Goal: Task Accomplishment & Management: Use online tool/utility

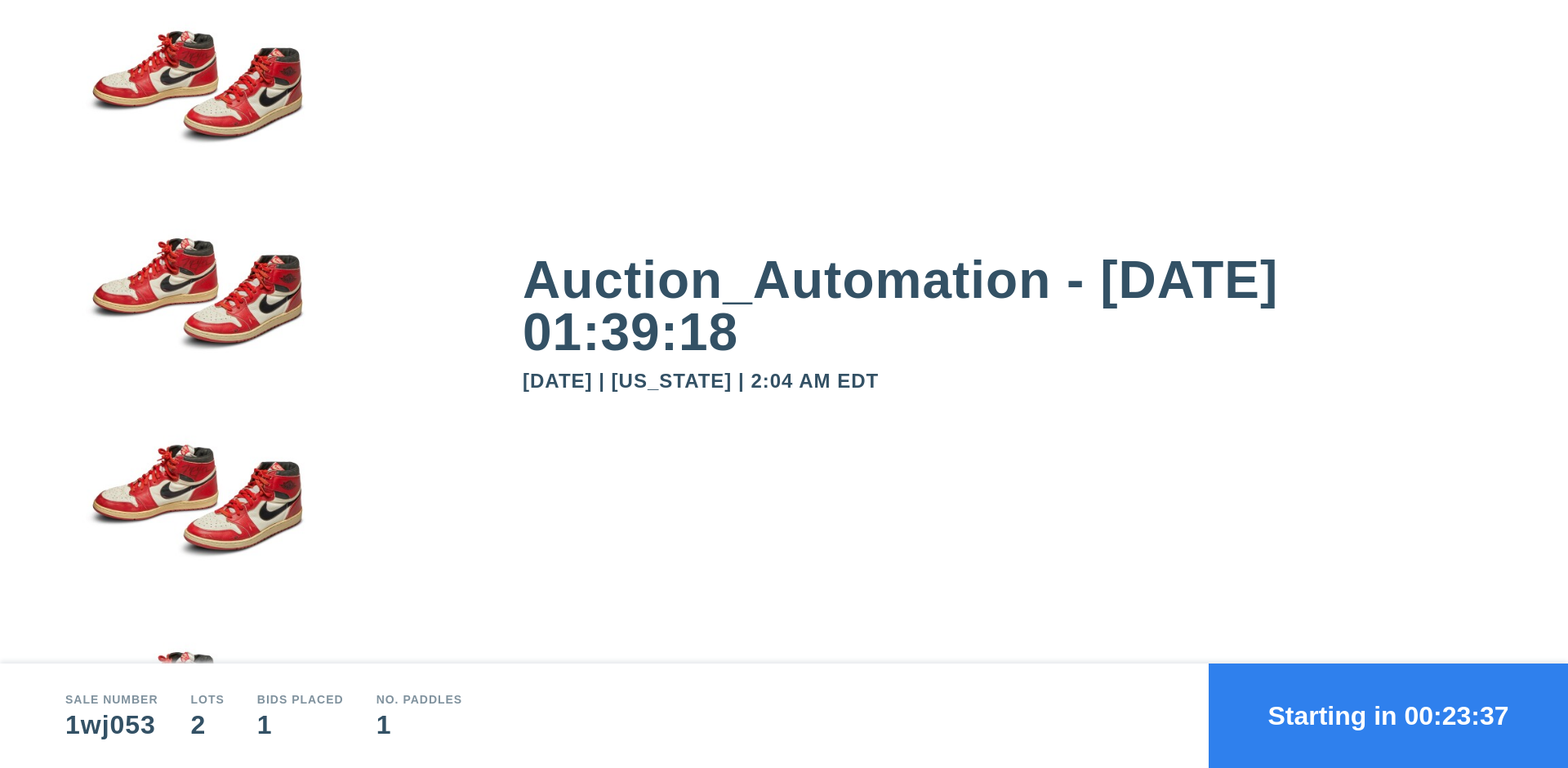
click at [1388, 716] on button "Starting in 00:23:37" at bounding box center [1387, 716] width 359 height 104
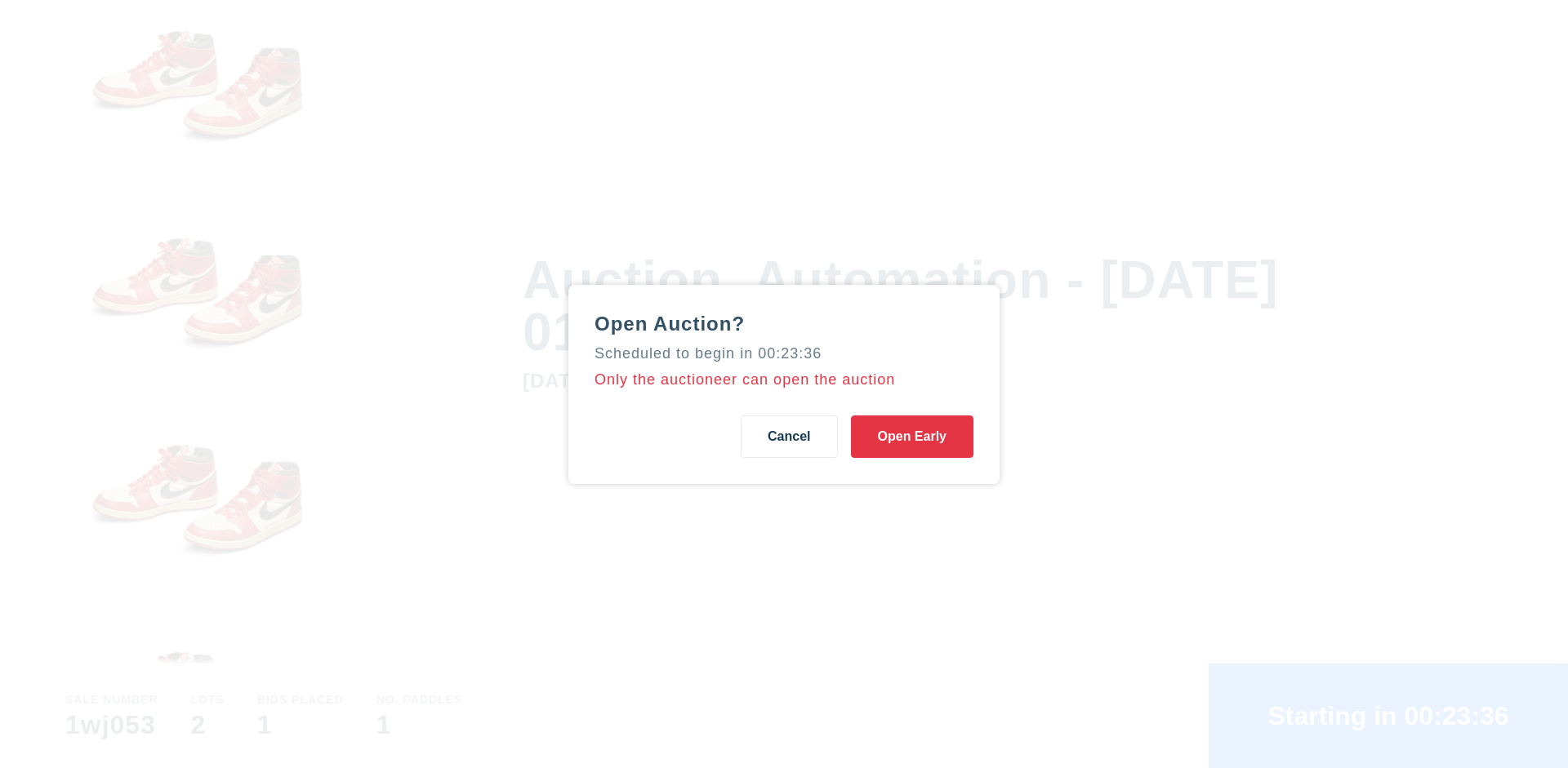
click at [912, 436] on button "Open Early" at bounding box center [912, 437] width 122 height 42
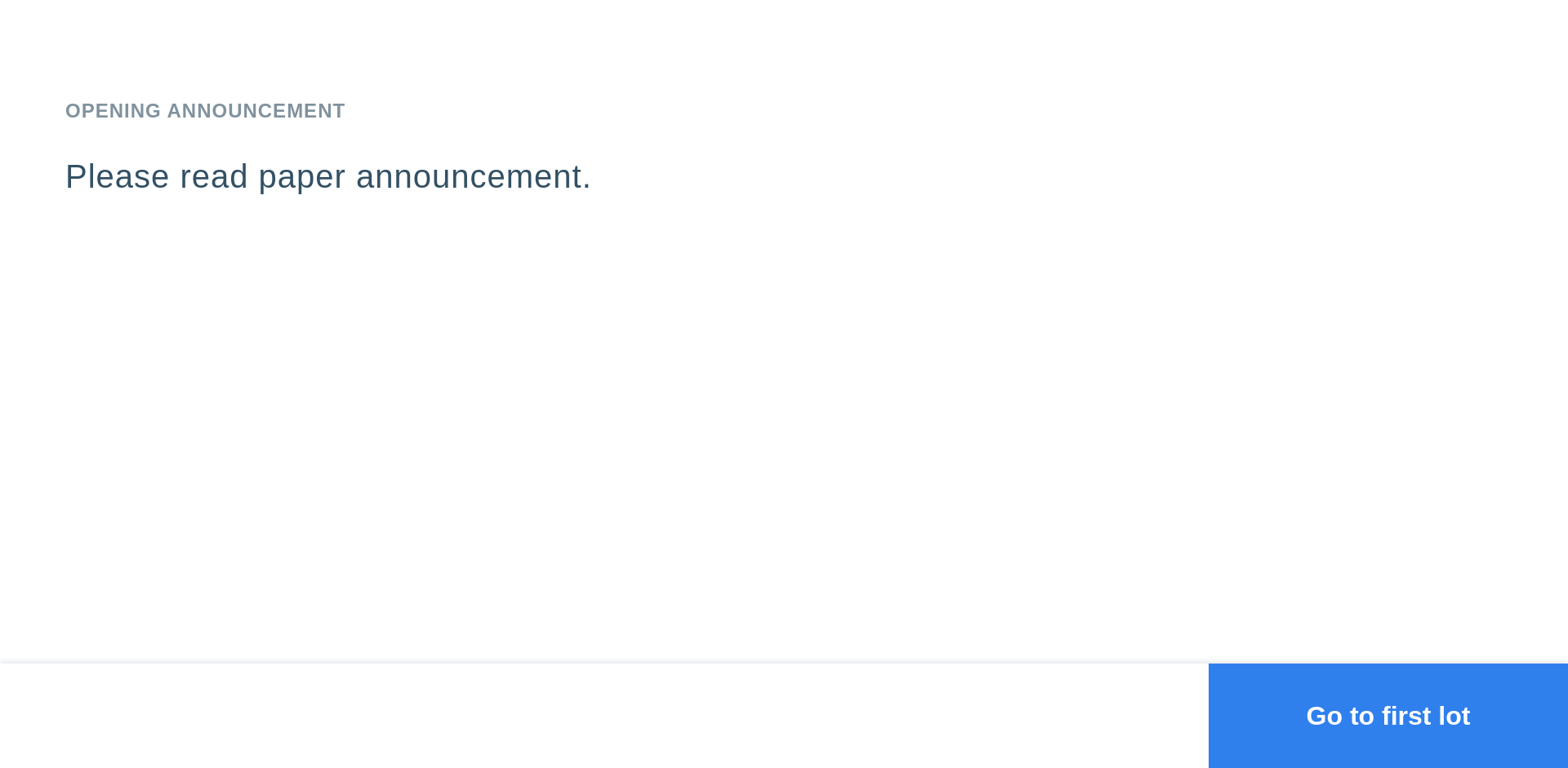
click at [1388, 716] on button "Go to first lot" at bounding box center [1387, 716] width 359 height 104
